Goal: Task Accomplishment & Management: Manage account settings

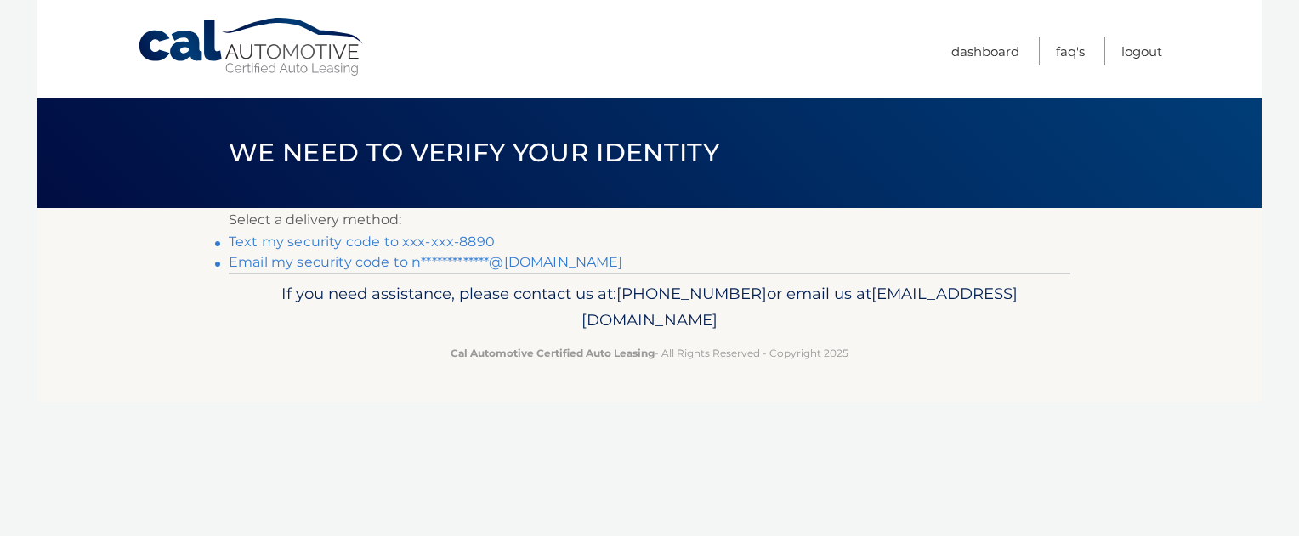
click at [464, 243] on link "Text my security code to xxx-xxx-8890" at bounding box center [362, 242] width 266 height 16
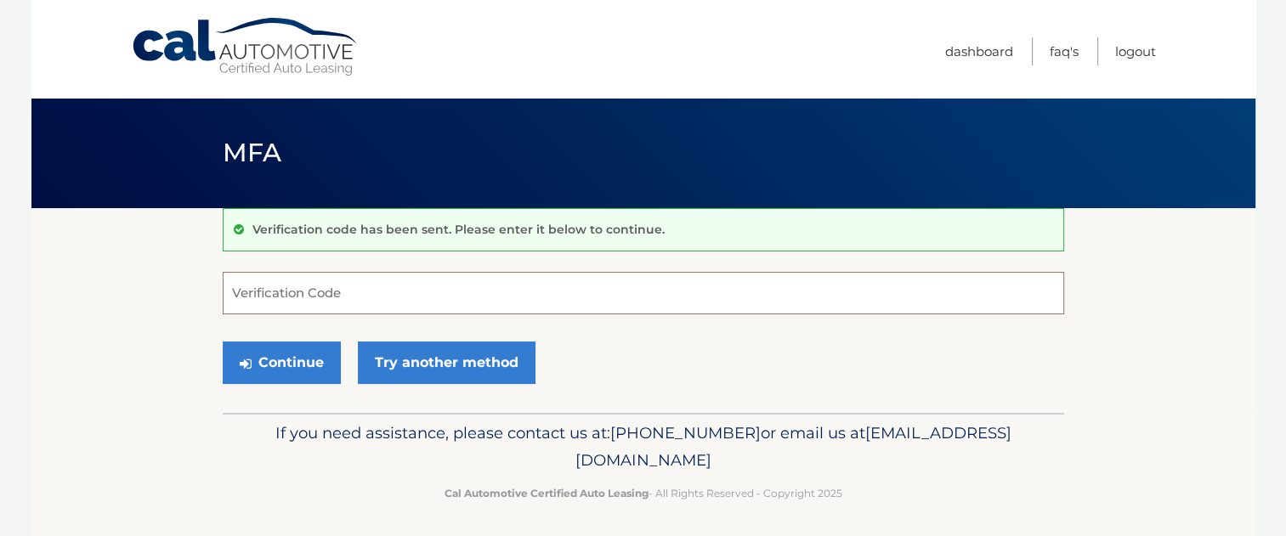
click at [357, 289] on input "Verification Code" at bounding box center [644, 293] width 842 height 43
type input "121014"
click at [294, 363] on button "Continue" at bounding box center [282, 363] width 118 height 43
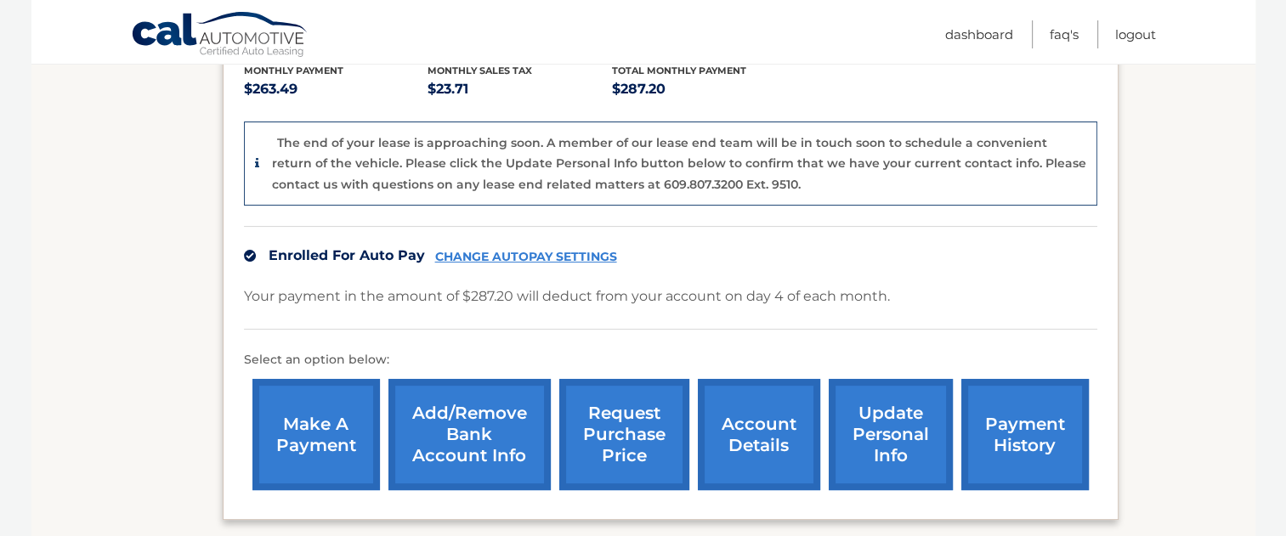
scroll to position [374, 0]
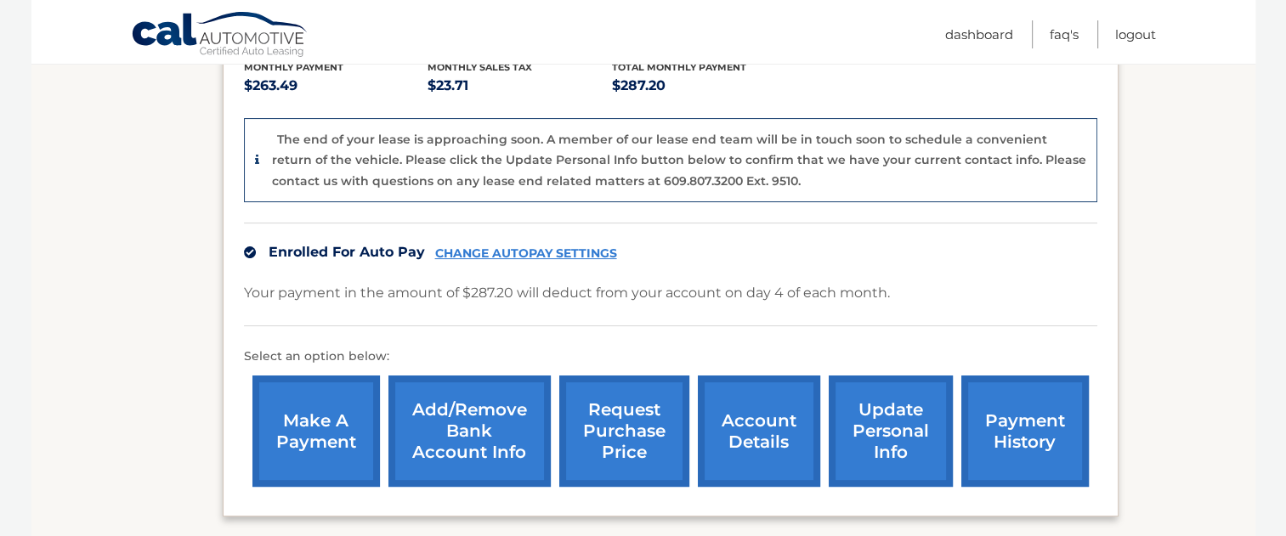
click at [744, 432] on link "account details" at bounding box center [759, 431] width 122 height 111
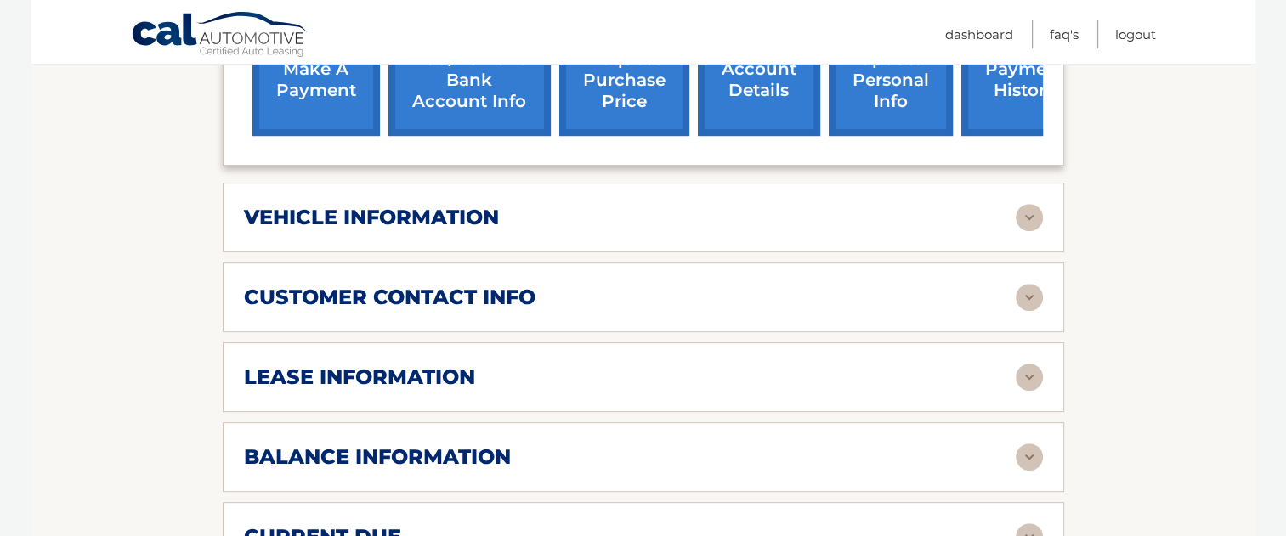
scroll to position [646, 0]
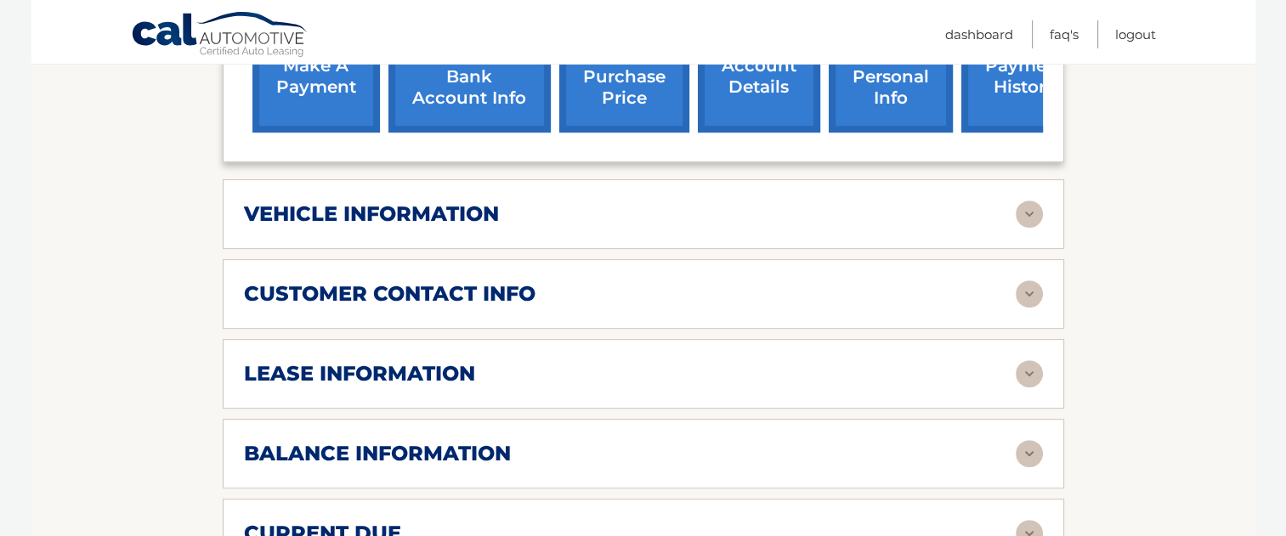
click at [1034, 372] on img at bounding box center [1029, 373] width 27 height 27
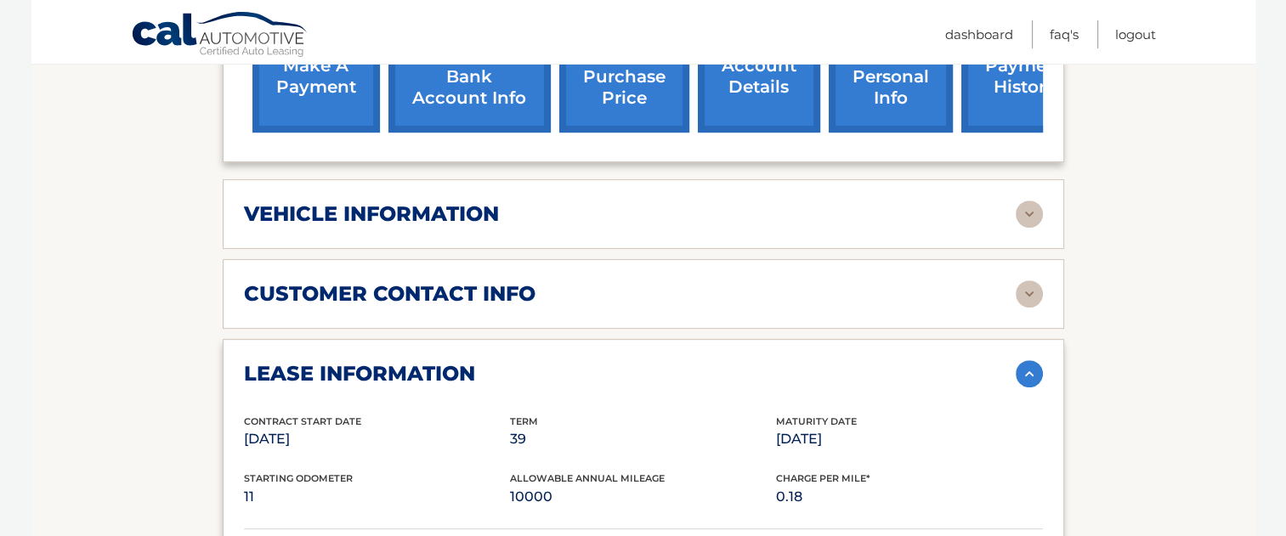
click at [75, 377] on section "Account Details | #44455528982 Back to Dashboard Manage Your Lease lease accoun…" at bounding box center [643, 407] width 1224 height 1691
click at [523, 492] on p "10000" at bounding box center [643, 497] width 266 height 24
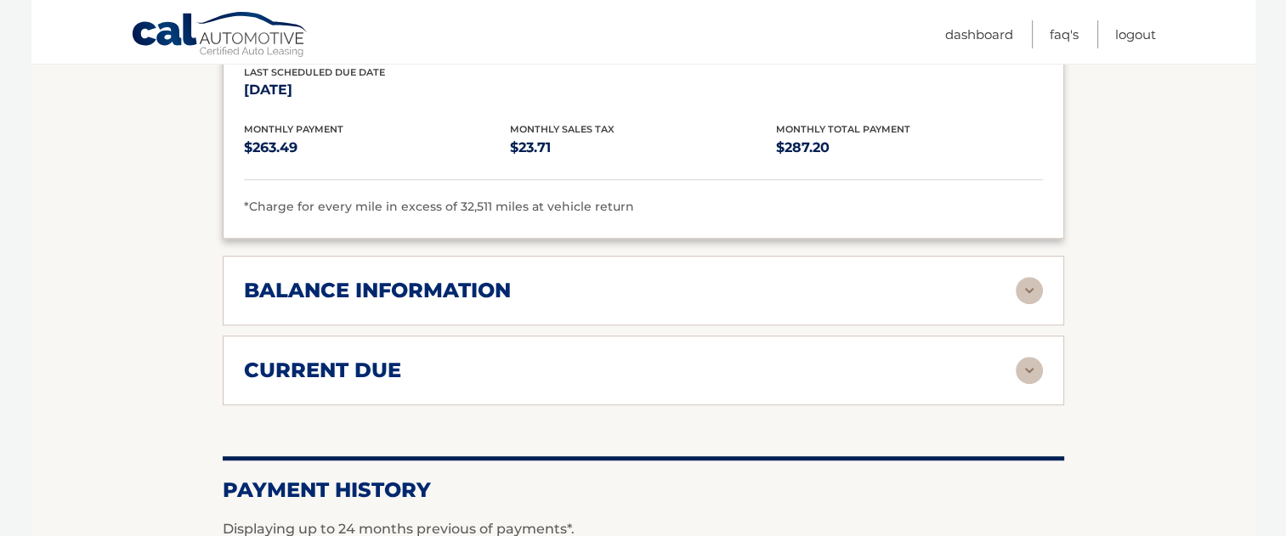
scroll to position [1134, 0]
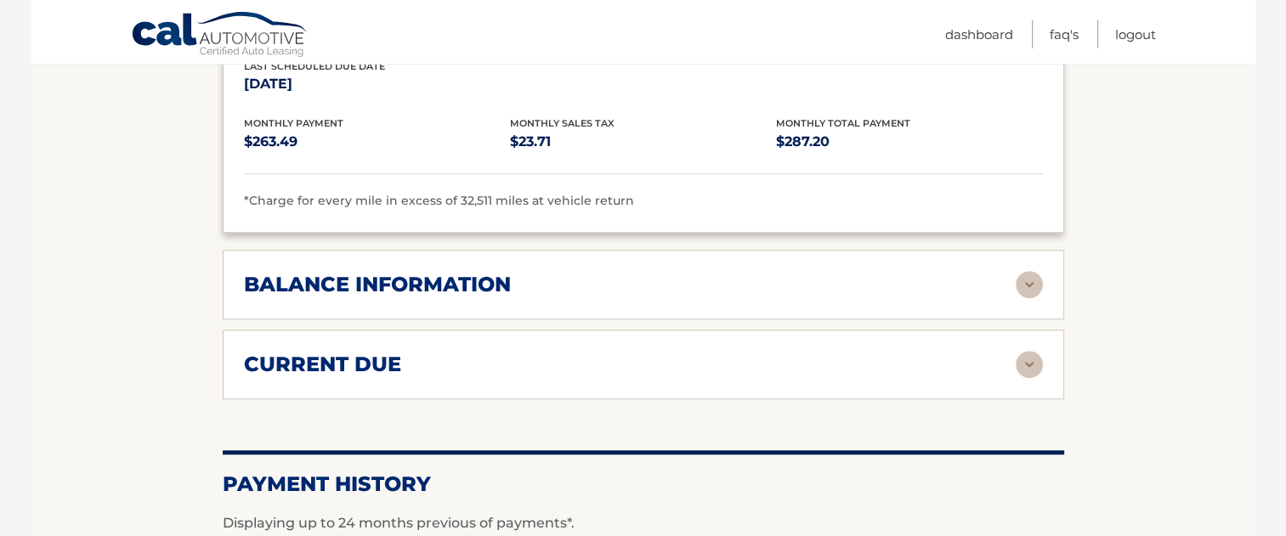
click at [1027, 281] on img at bounding box center [1029, 284] width 27 height 27
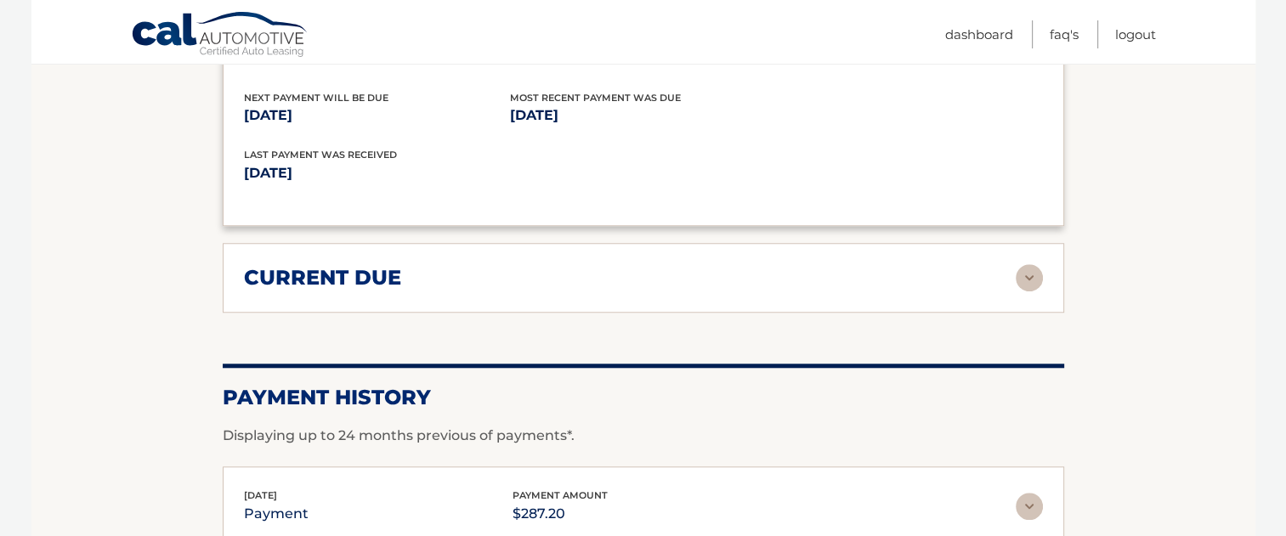
scroll to position [1438, 0]
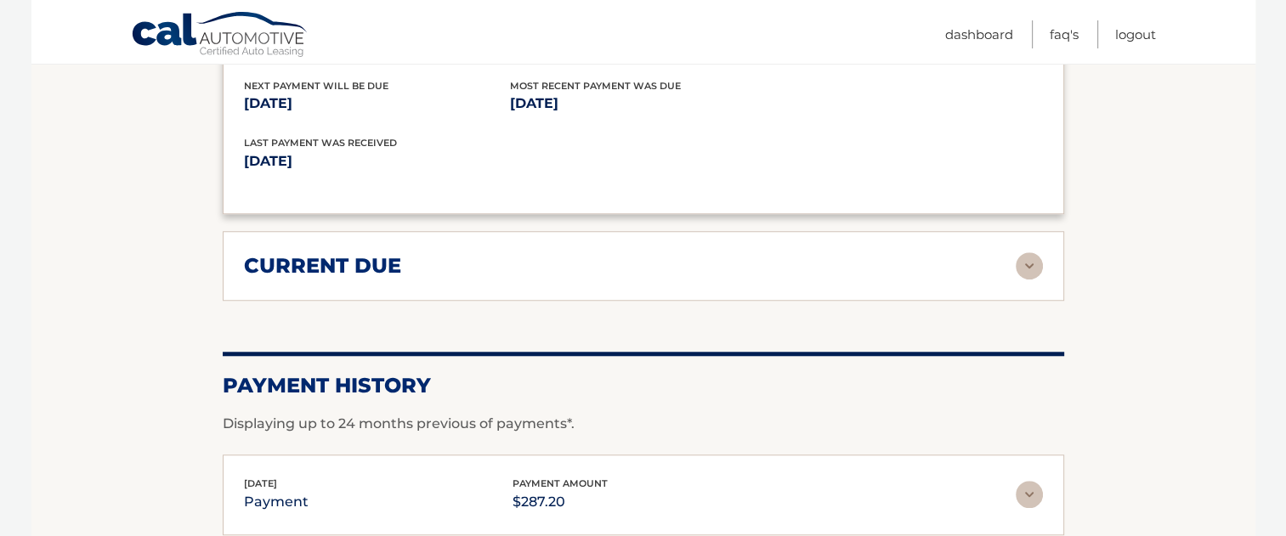
click at [1029, 258] on img at bounding box center [1029, 265] width 27 height 27
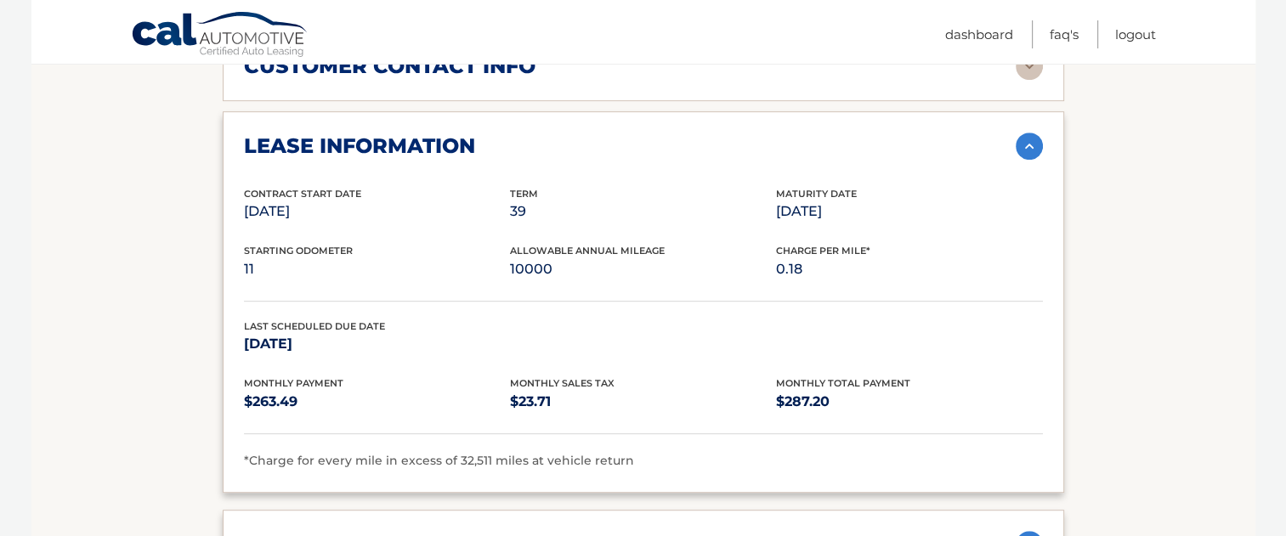
scroll to position [871, 0]
